Goal: Task Accomplishment & Management: Use online tool/utility

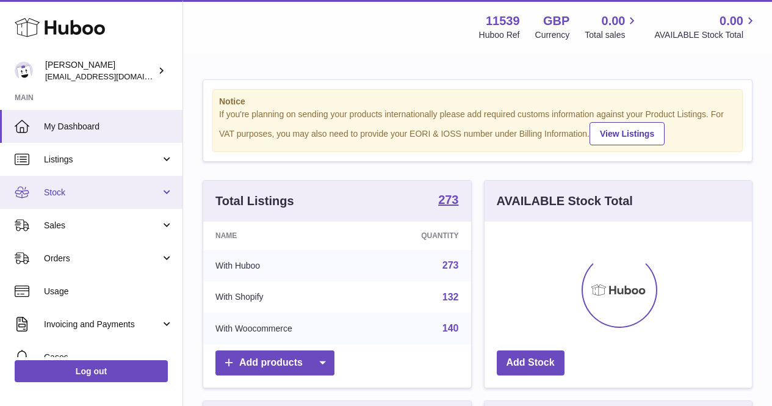
scroll to position [191, 267]
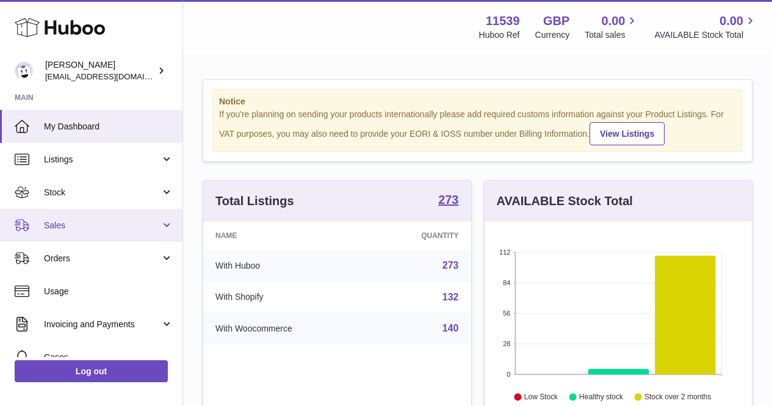
click at [96, 212] on link "Sales" at bounding box center [91, 225] width 183 height 33
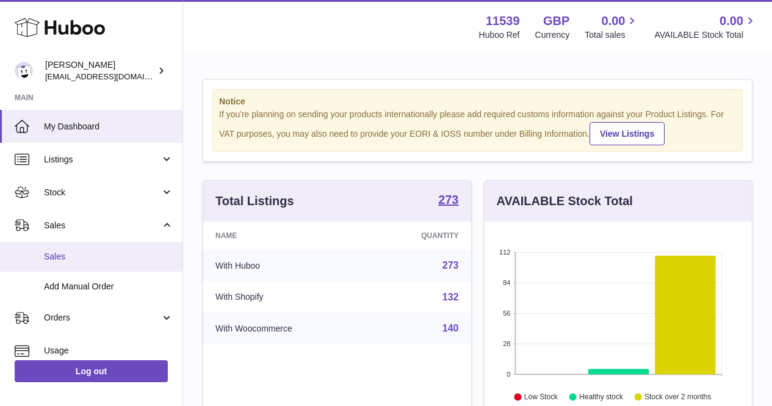
click at [104, 248] on link "Sales" at bounding box center [91, 257] width 183 height 30
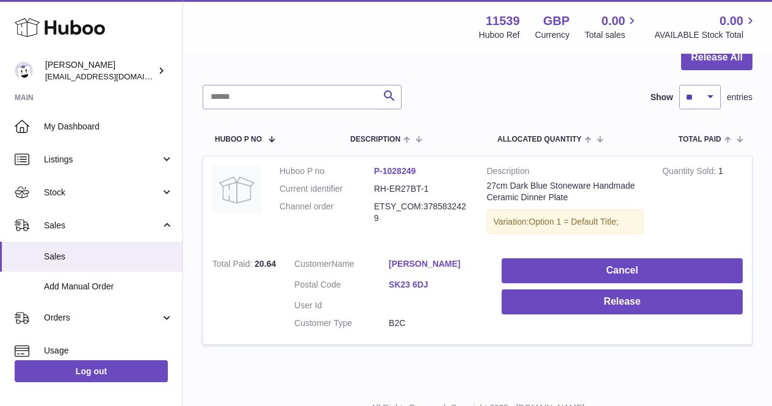
scroll to position [182, 0]
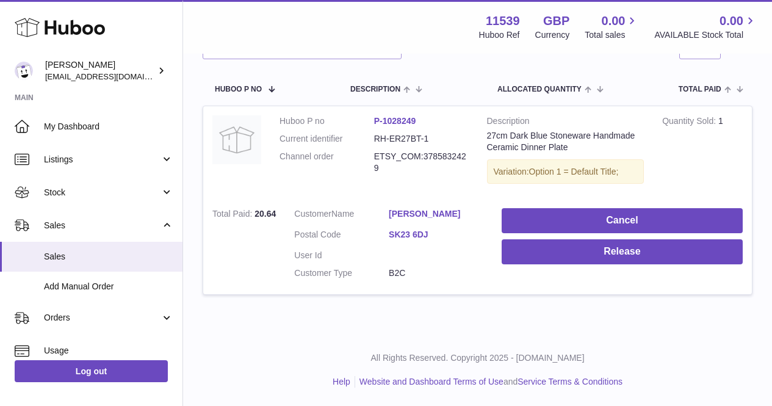
click at [457, 197] on td "Huboo P no P-1028249 Current identifier RH-ER27BT-1 Channel order ETSY_COM:3785…" at bounding box center [374, 152] width 208 height 93
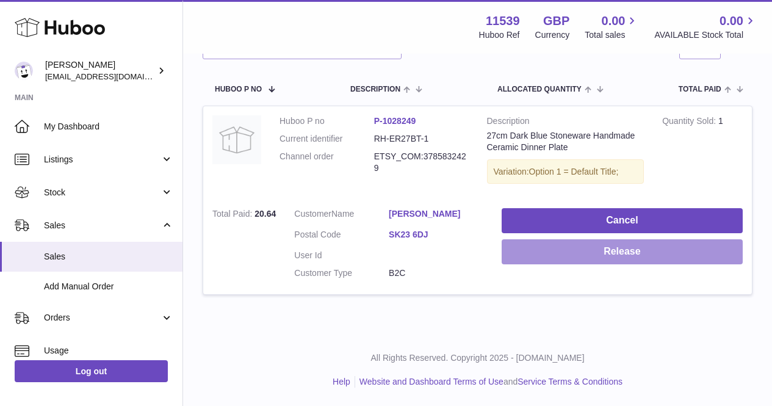
click at [509, 258] on button "Release" at bounding box center [622, 251] width 241 height 25
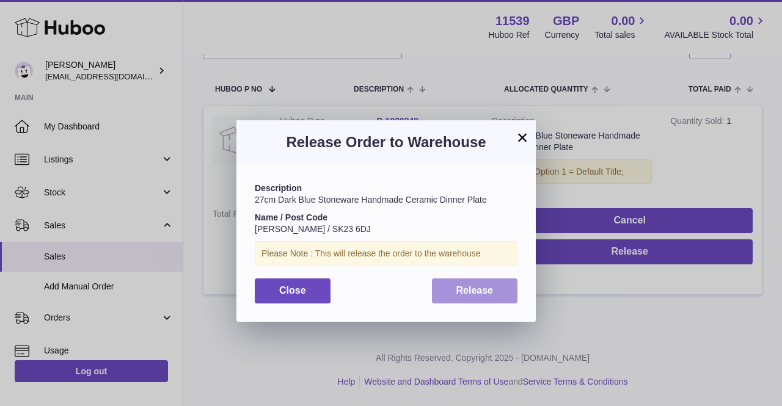
click at [454, 286] on button "Release" at bounding box center [475, 290] width 86 height 25
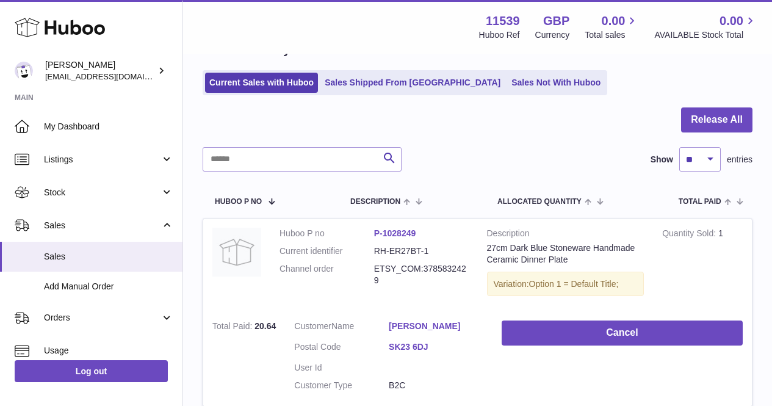
scroll to position [0, 0]
